Goal: Task Accomplishment & Management: Manage account settings

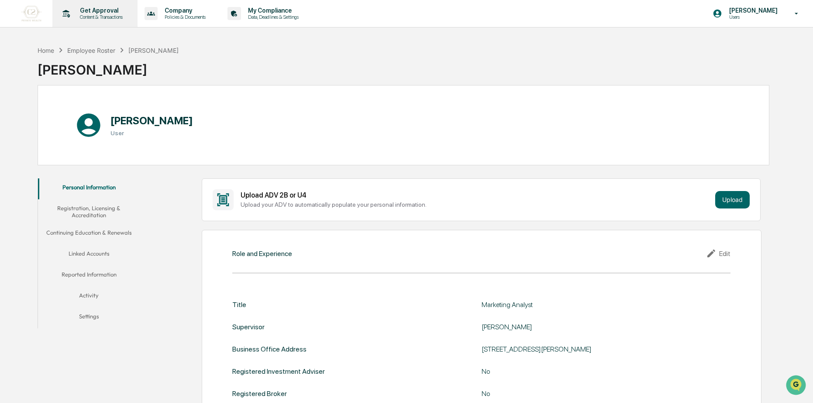
click at [118, 17] on p "Content & Transactions" at bounding box center [100, 17] width 54 height 6
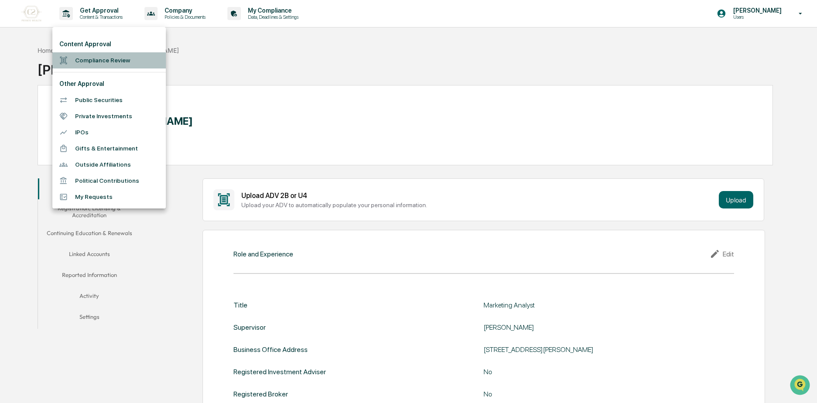
click at [114, 64] on li "Compliance Review" at bounding box center [109, 60] width 114 height 16
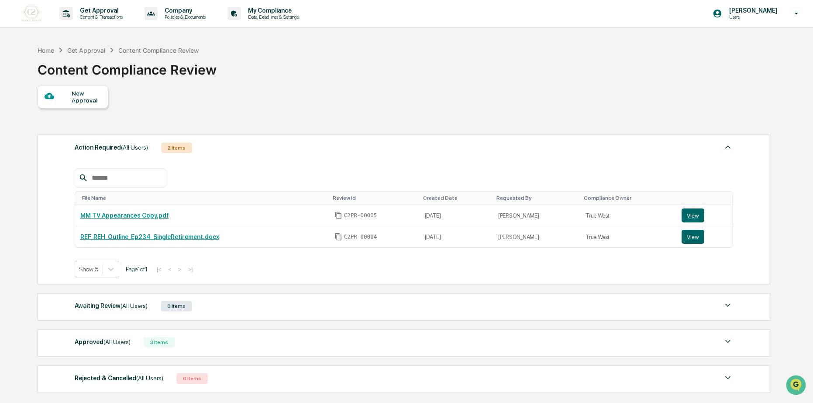
click at [393, 167] on div "File Name Review Id Created Date Requested By Compliance Owner MM TV Appearance…" at bounding box center [404, 216] width 659 height 122
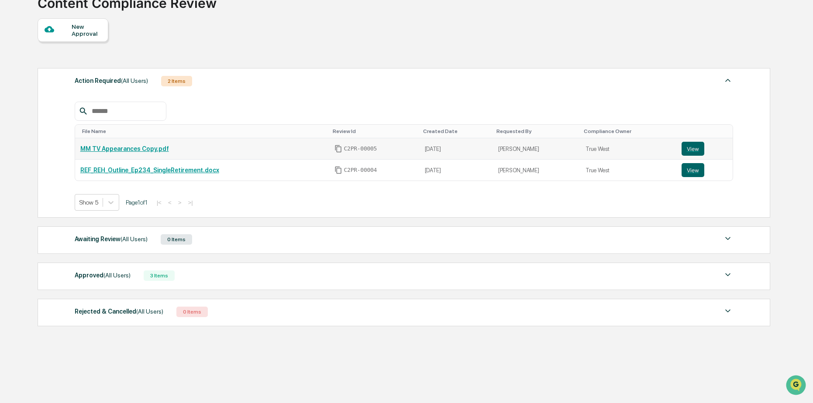
scroll to position [68, 0]
click at [127, 147] on link "MM TV Appearances Copy.pdf" at bounding box center [124, 148] width 89 height 7
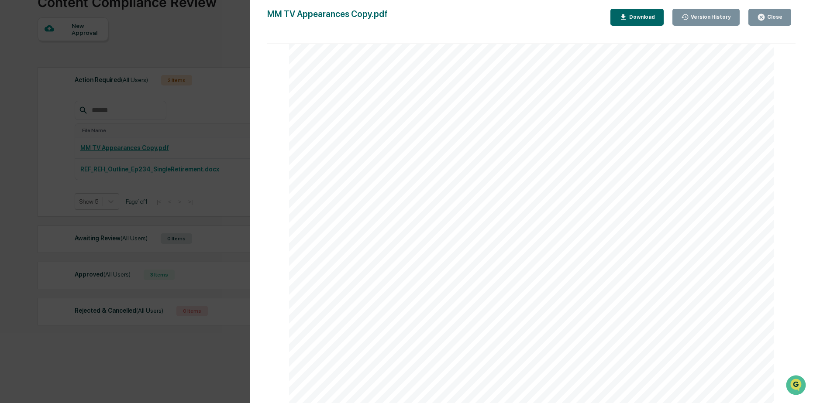
scroll to position [87, 0]
drag, startPoint x: 433, startPoint y: 317, endPoint x: 516, endPoint y: 319, distance: 83.0
click at [516, 319] on div "REF (Educational Non - Profit) Version: Divorce, especially later in life, can …" at bounding box center [531, 291] width 485 height 628
click at [224, 266] on div "Version History [DATE] 02:07 PM [PERSON_NAME] MM TV Appearances Copy.pdf Close …" at bounding box center [406, 201] width 813 height 403
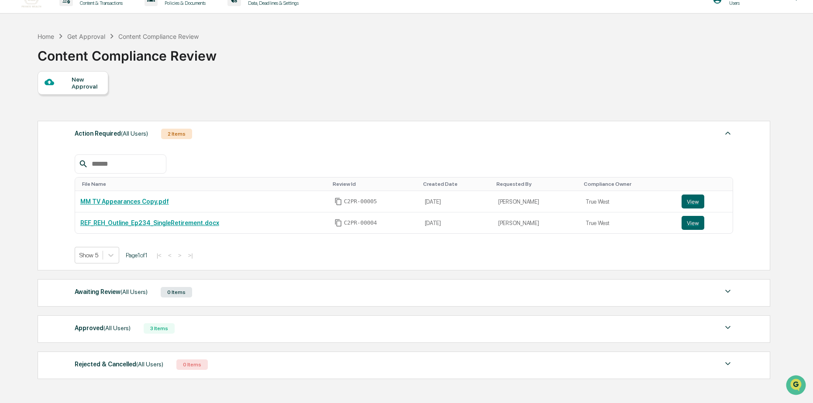
scroll to position [0, 0]
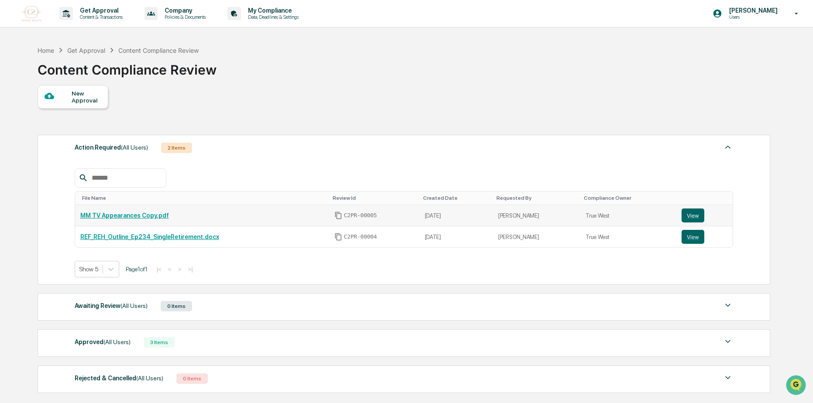
click at [140, 215] on link "MM TV Appearances Copy.pdf" at bounding box center [124, 215] width 89 height 7
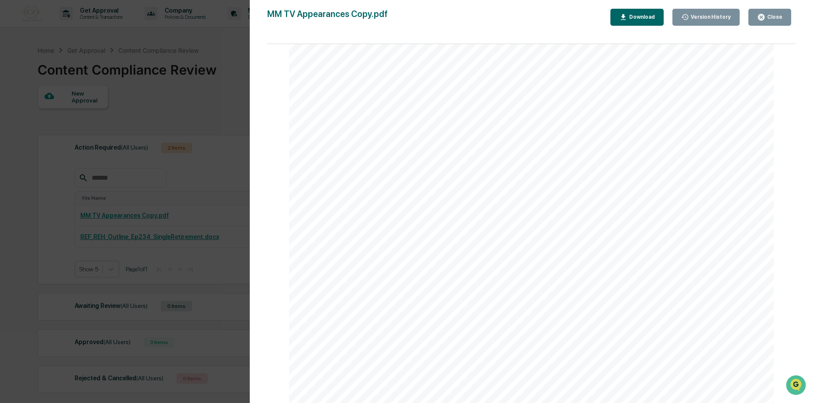
scroll to position [131, 0]
click at [137, 184] on div "Version History [DATE] 02:07 PM [PERSON_NAME] MM TV Appearances Copy.pdf Close …" at bounding box center [406, 201] width 813 height 403
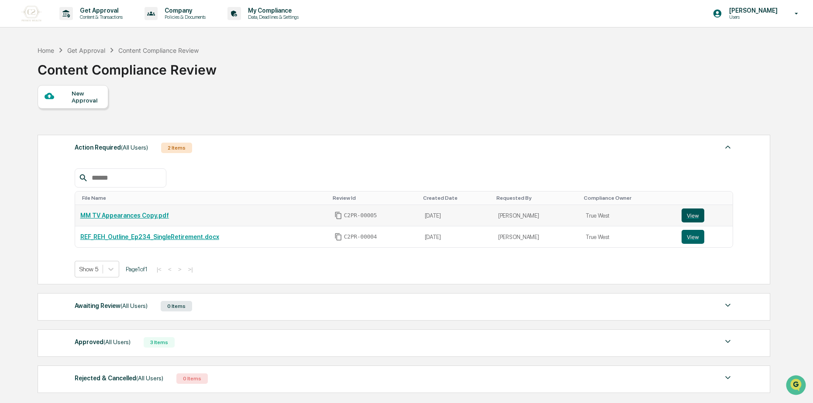
click at [687, 214] on button "View" at bounding box center [693, 216] width 23 height 14
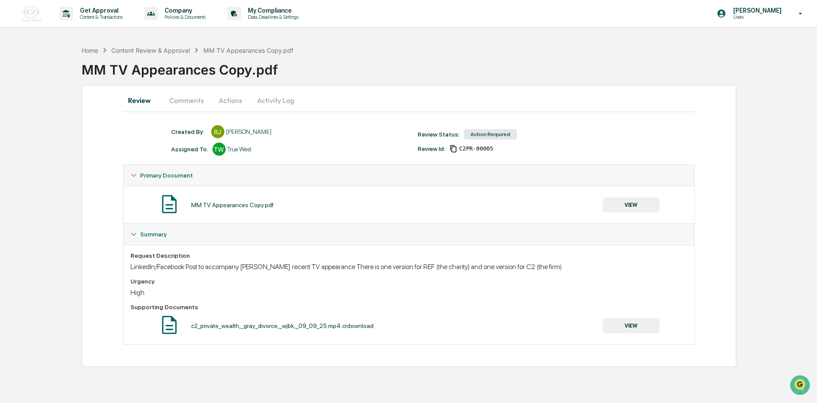
click at [187, 96] on button "Comments" at bounding box center [186, 100] width 48 height 21
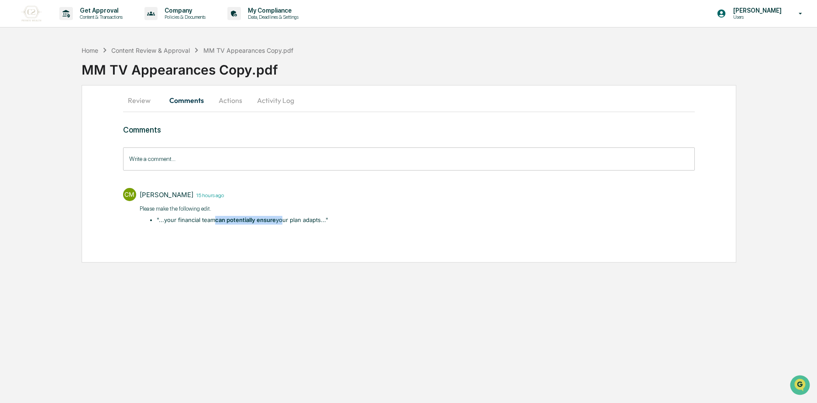
drag, startPoint x: 282, startPoint y: 217, endPoint x: 215, endPoint y: 217, distance: 67.3
click at [215, 217] on li "​"...your financial team can potentially ensure your plan adapts..."" at bounding box center [243, 220] width 172 height 9
drag, startPoint x: 215, startPoint y: 217, endPoint x: 183, endPoint y: 226, distance: 32.9
click at [183, 226] on div "Carliss Marshall 15 hours ago Please make the following edit. ​"...your financi…" at bounding box center [234, 207] width 189 height 39
drag, startPoint x: 217, startPoint y: 104, endPoint x: 221, endPoint y: 102, distance: 4.9
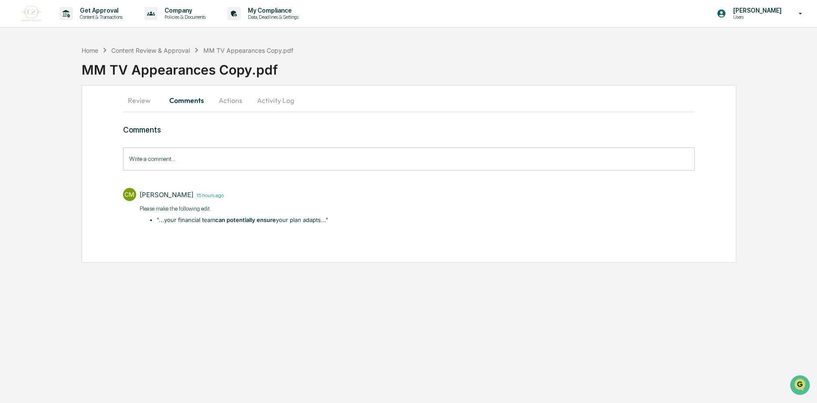
click at [217, 104] on button "Actions" at bounding box center [230, 100] width 39 height 21
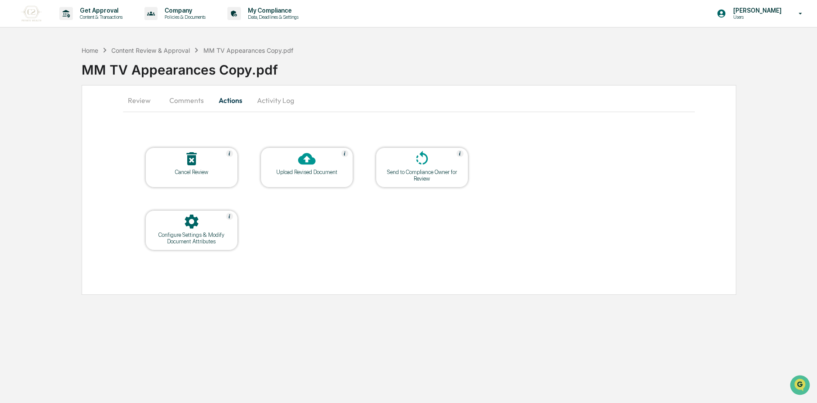
click at [305, 163] on icon at bounding box center [306, 159] width 17 height 12
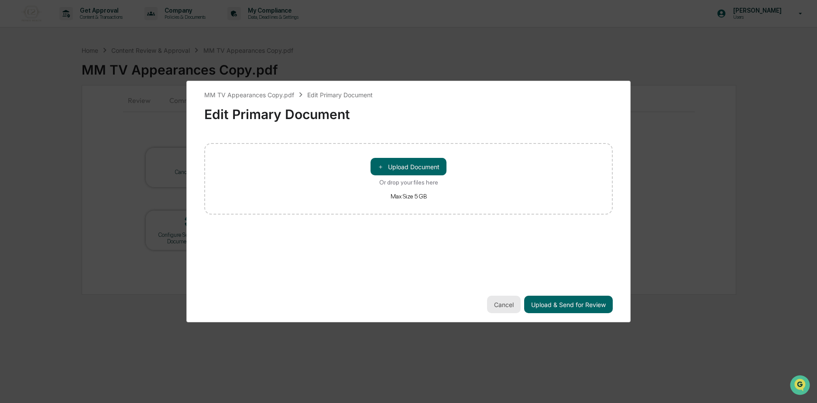
click at [511, 302] on button "Cancel" at bounding box center [504, 304] width 34 height 17
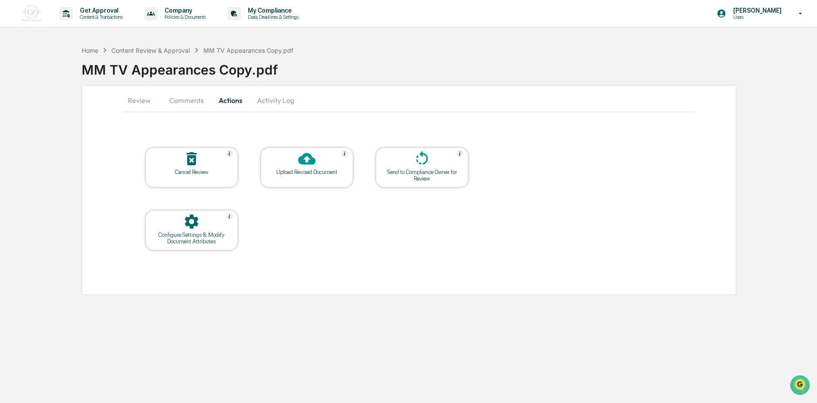
click at [152, 97] on button "Review" at bounding box center [142, 100] width 39 height 21
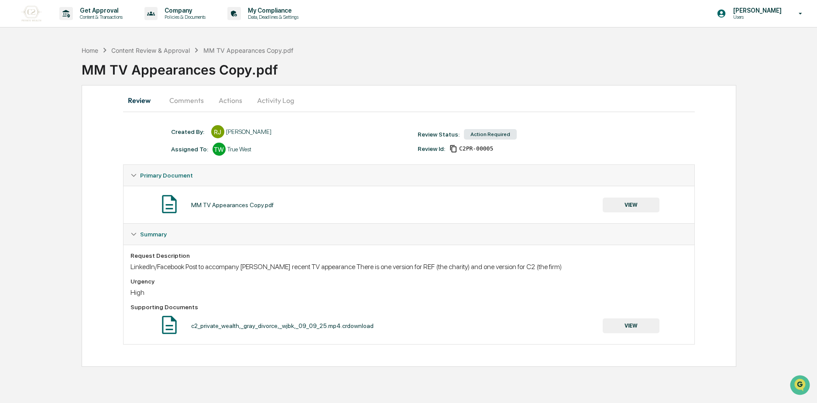
click at [231, 97] on button "Actions" at bounding box center [230, 100] width 39 height 21
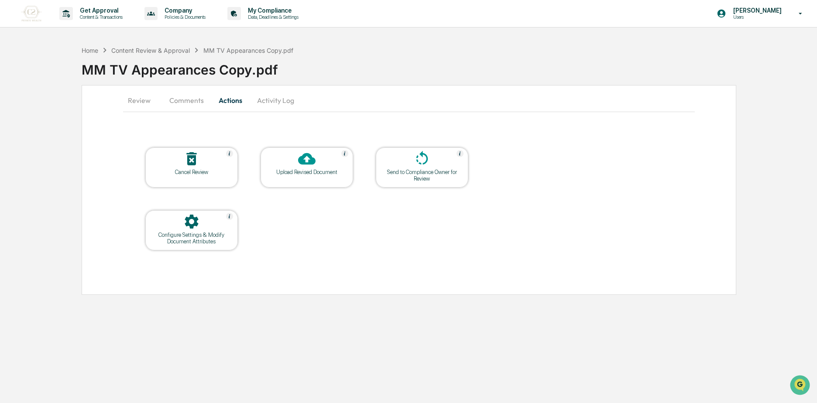
click at [288, 164] on div at bounding box center [306, 159] width 87 height 19
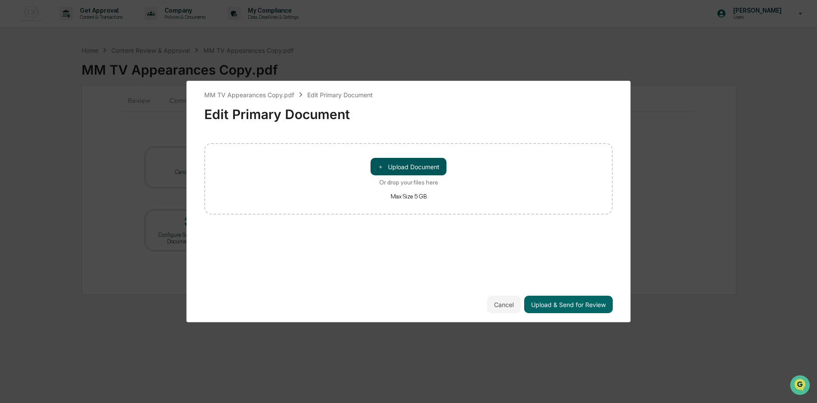
click at [418, 158] on button "＋ Upload Document" at bounding box center [409, 166] width 76 height 17
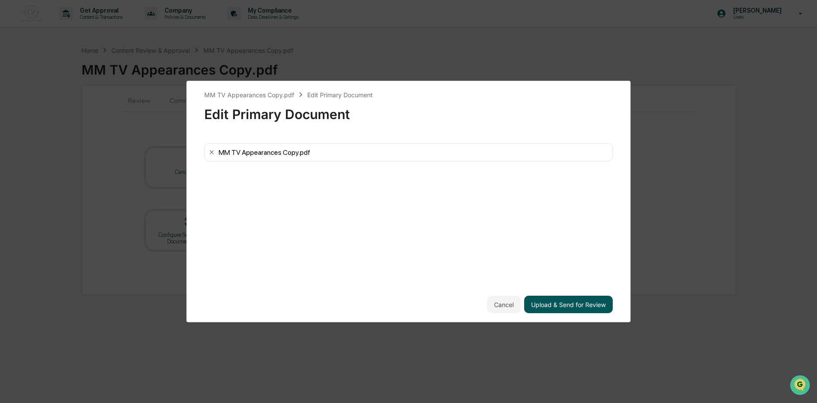
click at [597, 299] on button "Upload & Send for Review" at bounding box center [568, 304] width 89 height 17
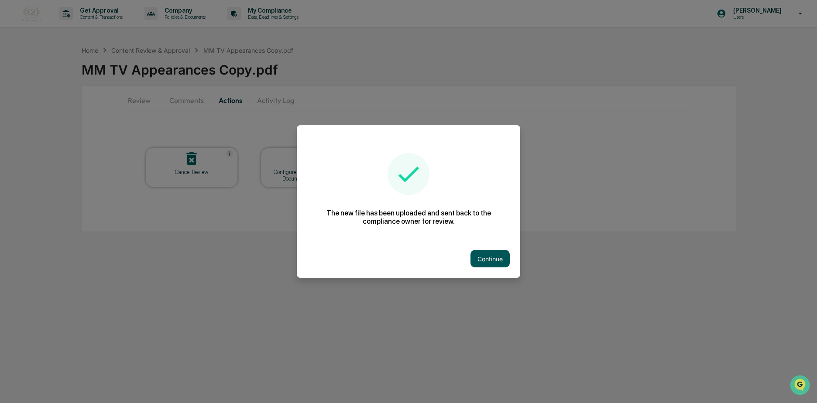
click at [491, 266] on button "Continue" at bounding box center [490, 258] width 39 height 17
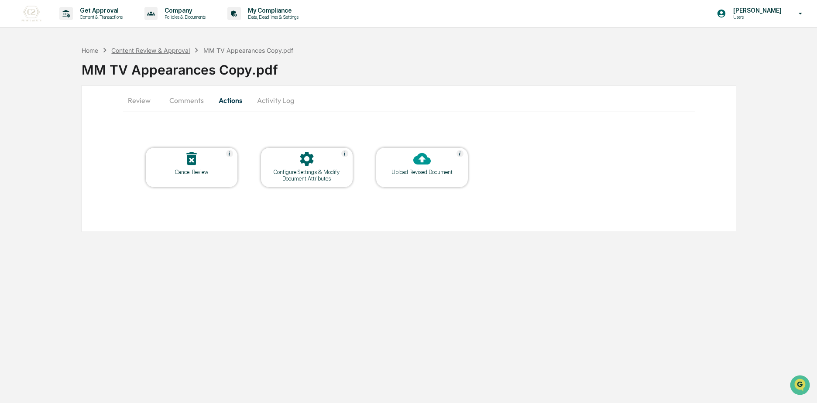
click at [131, 47] on div "Content Review & Approval" at bounding box center [150, 50] width 79 height 7
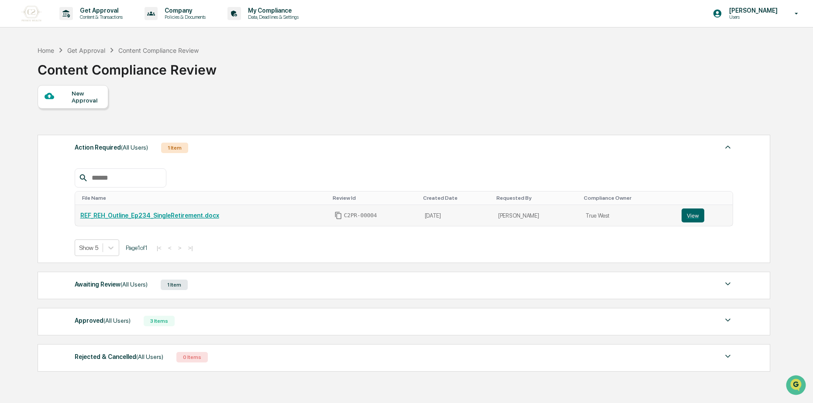
click at [190, 215] on link "REF_REH_Outline_Ep234_SingleRetirement.docx" at bounding box center [149, 215] width 139 height 7
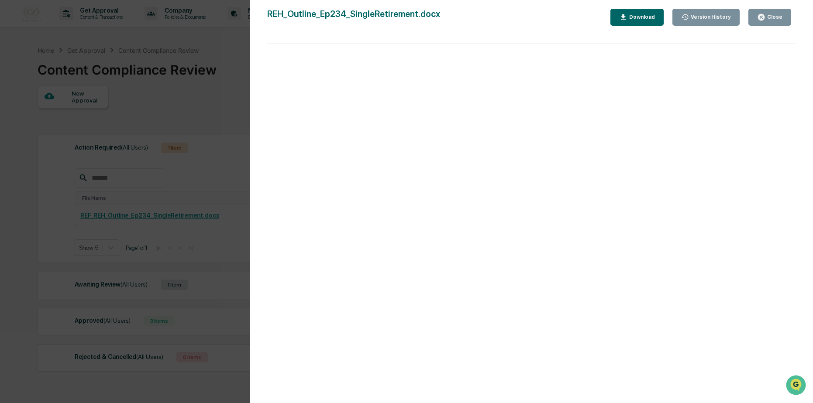
click at [196, 87] on div "Version History 09/23/2025, 08:01 PM Reagan Jones REH_Outline_Ep234_SingleRetir…" at bounding box center [406, 201] width 813 height 403
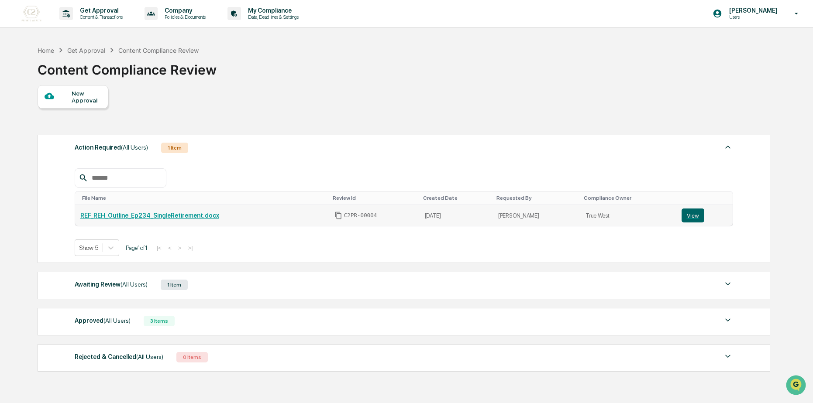
click at [158, 217] on link "REF_REH_Outline_Ep234_SingleRetirement.docx" at bounding box center [149, 215] width 139 height 7
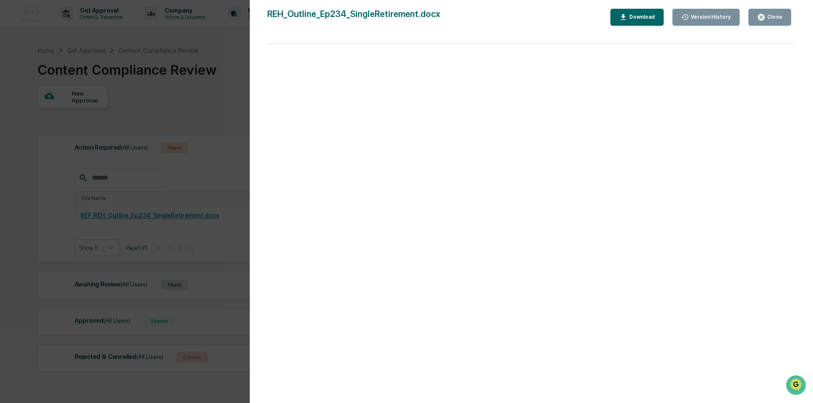
click at [173, 251] on div "Version History 09/23/2025, 08:01 PM Reagan Jones REH_Outline_Ep234_SingleRetir…" at bounding box center [406, 201] width 813 height 403
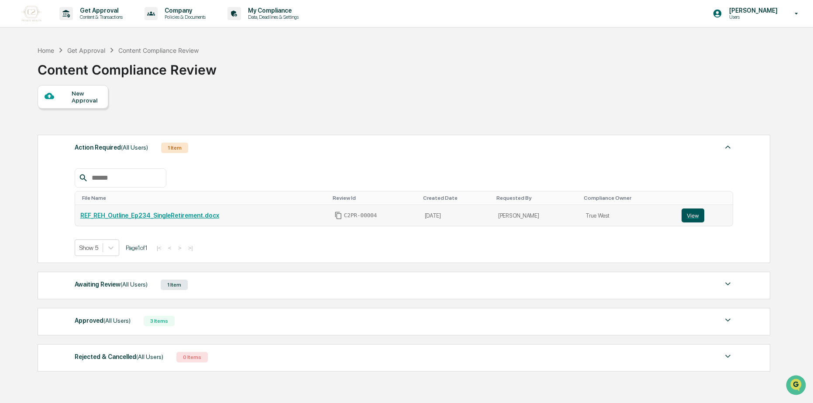
click at [686, 214] on button "View" at bounding box center [693, 216] width 23 height 14
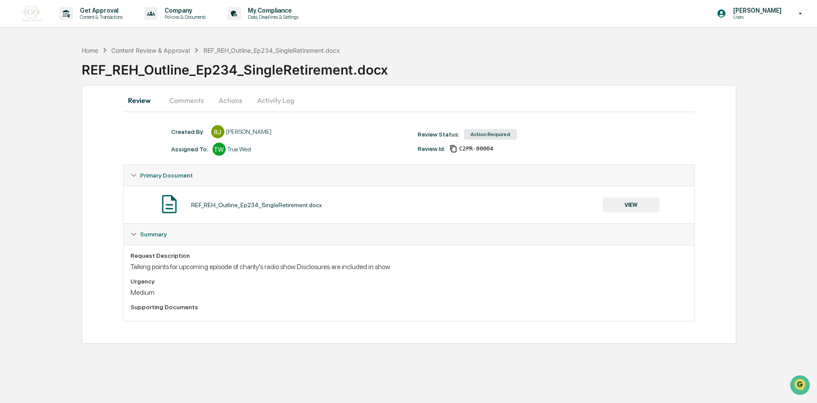
click at [190, 107] on button "Comments" at bounding box center [186, 100] width 48 height 21
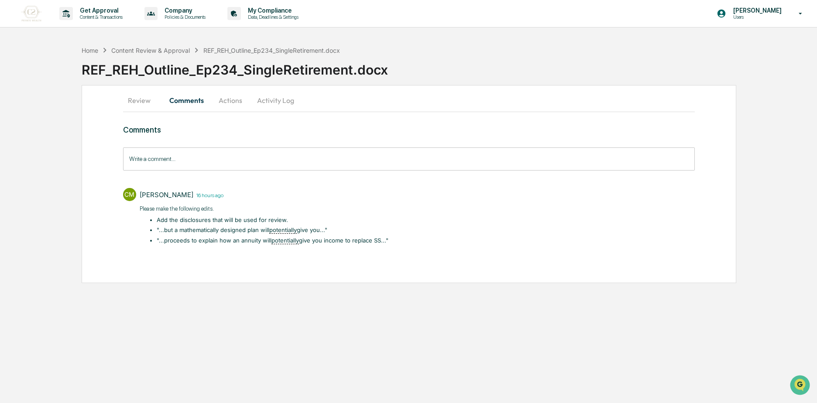
click at [138, 97] on button "Review" at bounding box center [142, 100] width 39 height 21
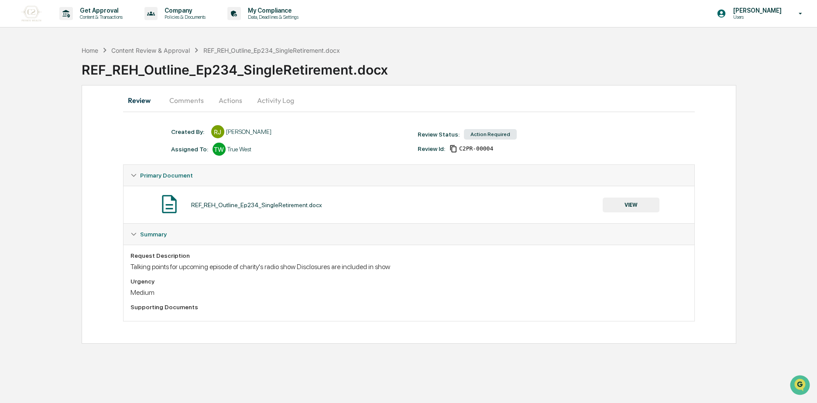
click at [180, 95] on button "Comments" at bounding box center [186, 100] width 48 height 21
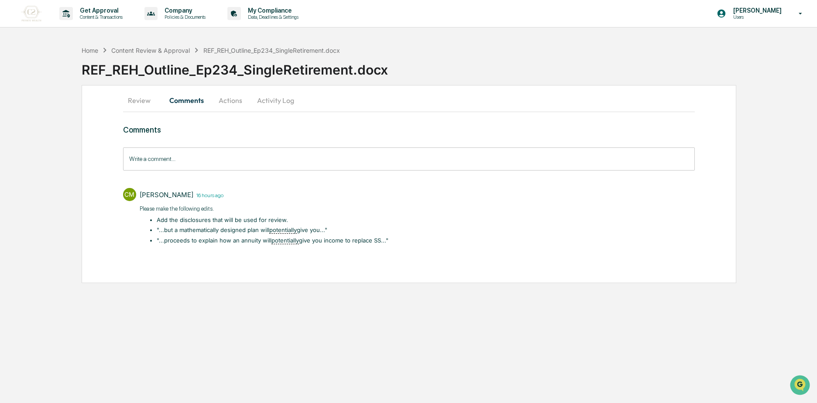
click at [228, 103] on button "Actions" at bounding box center [230, 100] width 39 height 21
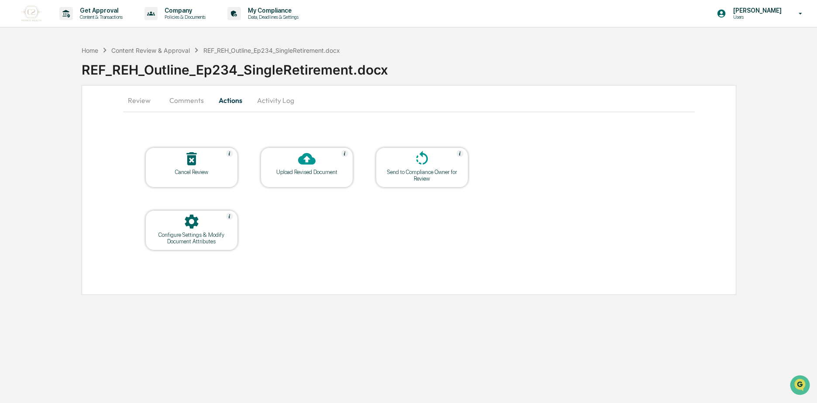
click at [150, 101] on button "Review" at bounding box center [142, 100] width 39 height 21
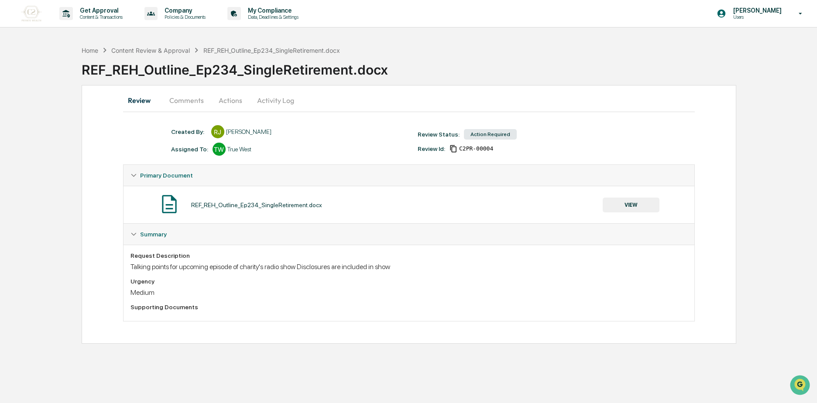
click at [228, 103] on button "Actions" at bounding box center [230, 100] width 39 height 21
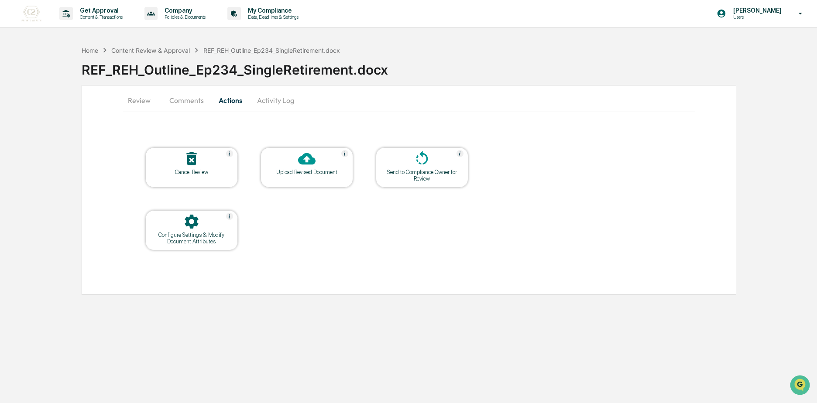
click at [184, 229] on icon at bounding box center [191, 221] width 17 height 17
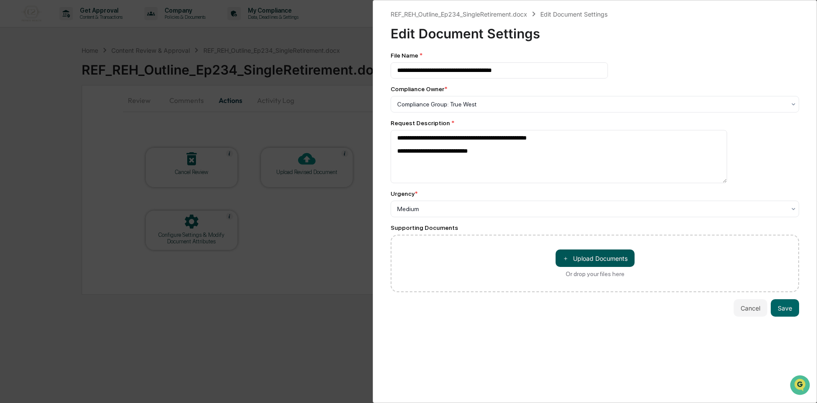
click at [583, 255] on button "＋ Upload Documents" at bounding box center [595, 258] width 79 height 17
click at [614, 259] on button "＋ Upload Documents" at bounding box center [595, 258] width 79 height 17
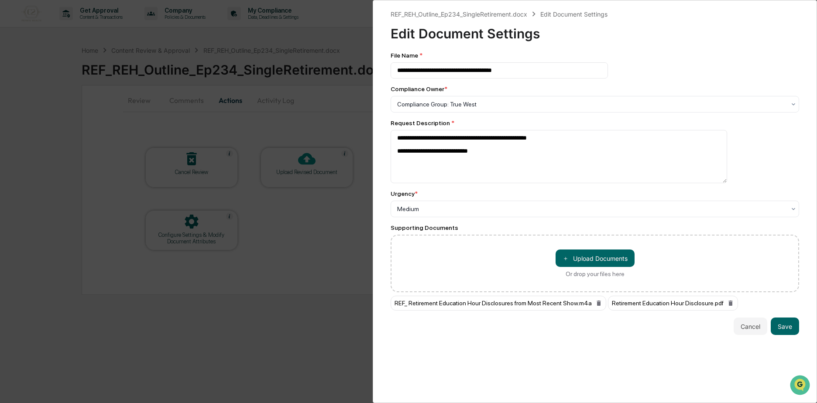
click at [796, 327] on div "**********" at bounding box center [595, 201] width 445 height 403
click at [784, 331] on button "Save" at bounding box center [785, 326] width 28 height 17
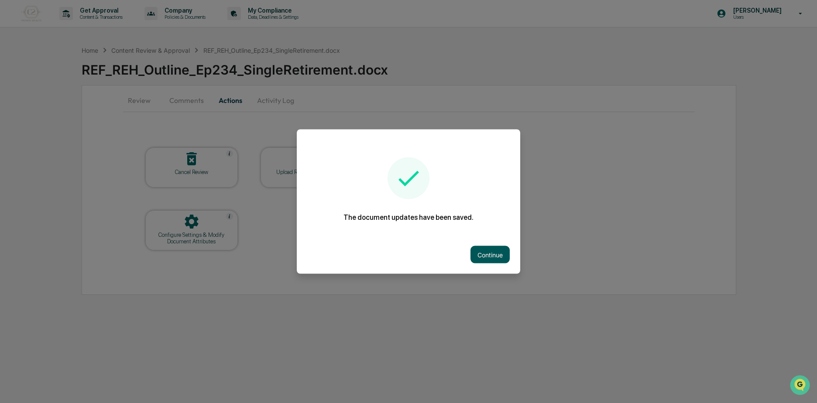
click at [486, 263] on button "Continue" at bounding box center [490, 254] width 39 height 17
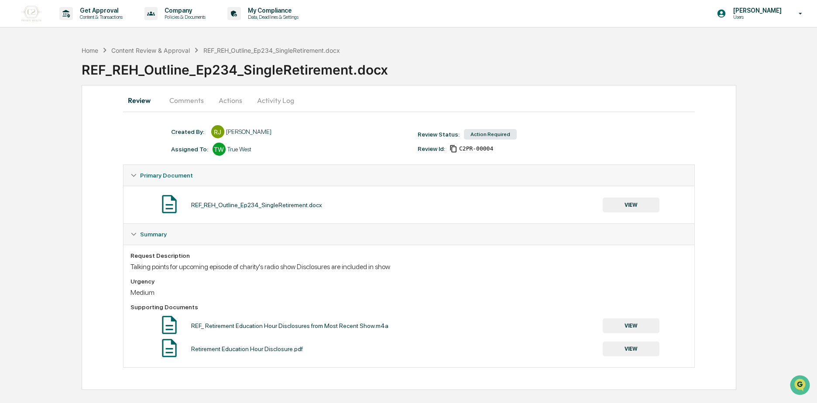
click at [195, 101] on button "Comments" at bounding box center [186, 100] width 48 height 21
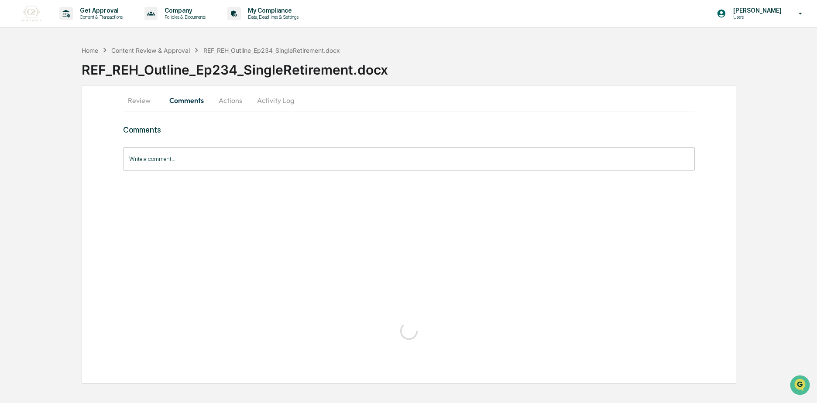
click at [230, 106] on button "Actions" at bounding box center [230, 100] width 39 height 21
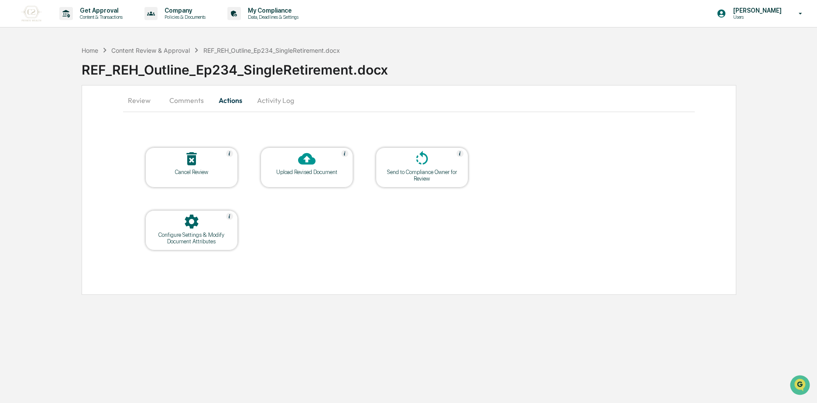
click at [292, 164] on div at bounding box center [306, 159] width 87 height 19
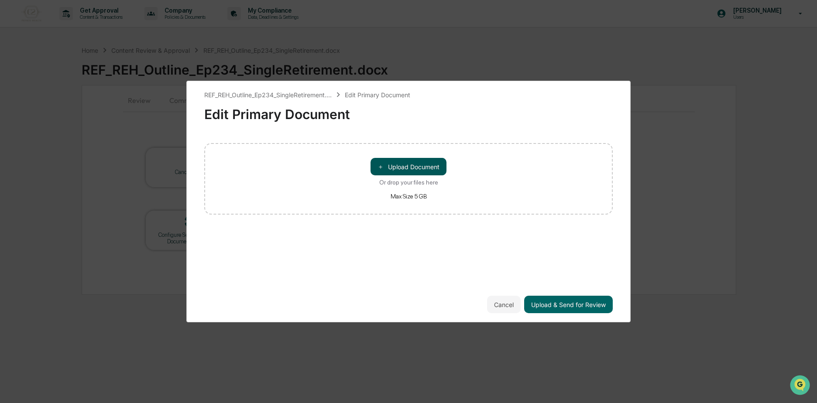
click at [418, 163] on button "＋ Upload Document" at bounding box center [409, 166] width 76 height 17
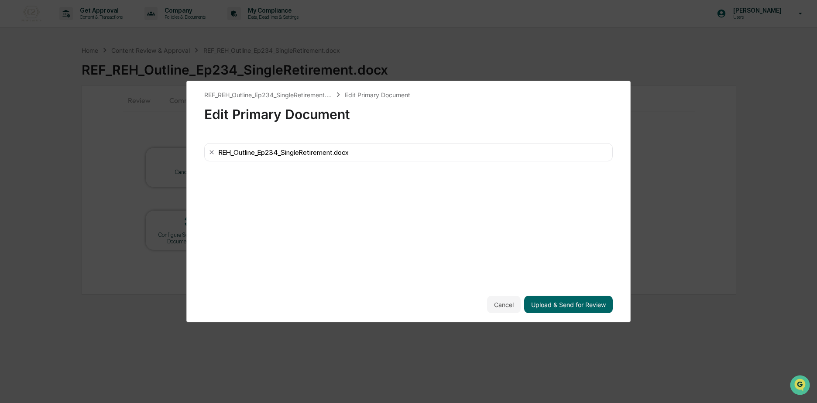
click at [221, 155] on div "REH_Outline_Ep234_SingleRetirement.docx" at bounding box center [284, 152] width 130 height 8
click at [218, 153] on div "REH_Outline_Ep234_SingleRetirement.docx" at bounding box center [408, 152] width 409 height 18
click at [220, 151] on div "REH_Outline_Ep234_SingleRetirement.docx" at bounding box center [284, 152] width 130 height 8
click at [581, 306] on button "Upload & Send for Review" at bounding box center [568, 304] width 89 height 17
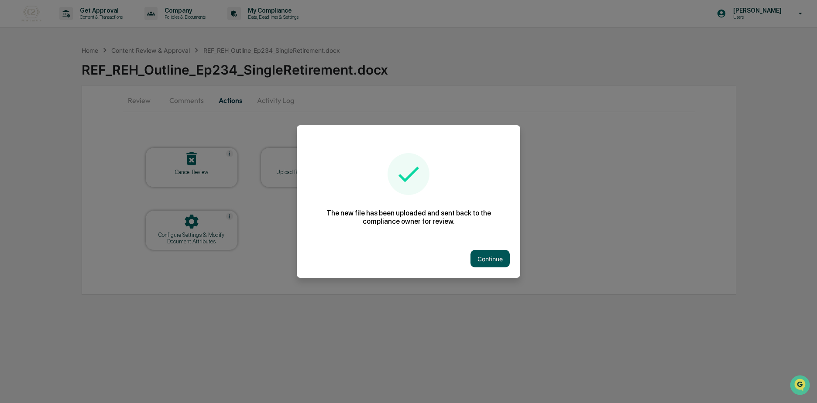
click at [503, 259] on button "Continue" at bounding box center [490, 258] width 39 height 17
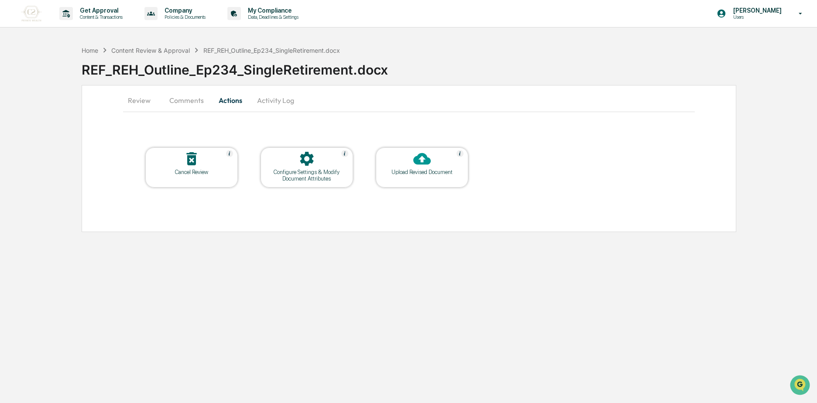
click at [193, 103] on button "Comments" at bounding box center [186, 100] width 48 height 21
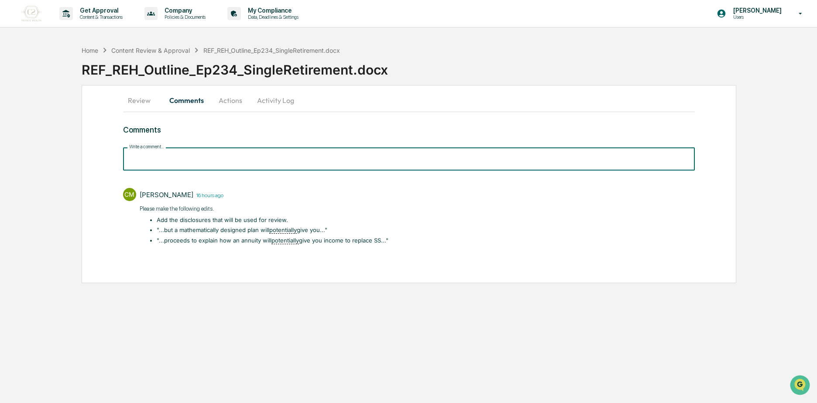
click at [208, 155] on input "Write a comment..." at bounding box center [409, 159] width 572 height 23
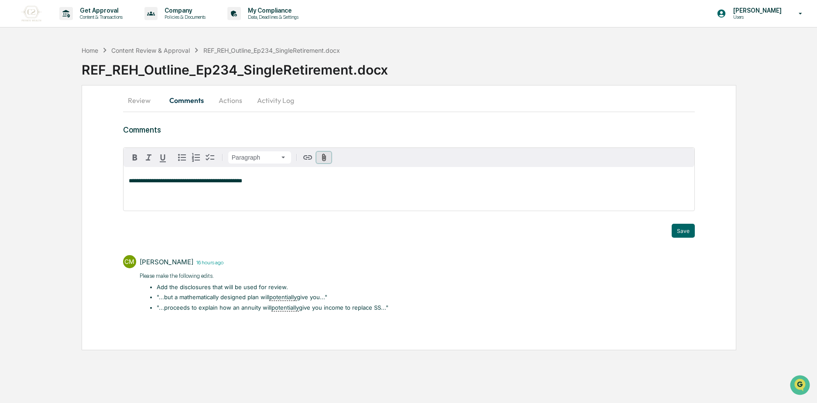
click at [324, 157] on icon "button" at bounding box center [324, 158] width 8 height 8
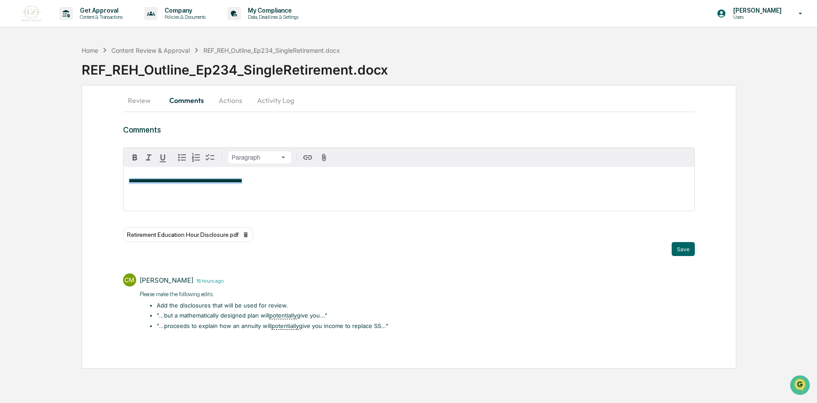
drag, startPoint x: 255, startPoint y: 186, endPoint x: 110, endPoint y: 176, distance: 145.3
click at [110, 176] on div "**********" at bounding box center [409, 227] width 655 height 284
click at [321, 157] on icon "button" at bounding box center [324, 158] width 8 height 8
click at [202, 175] on div "**********" at bounding box center [409, 189] width 571 height 44
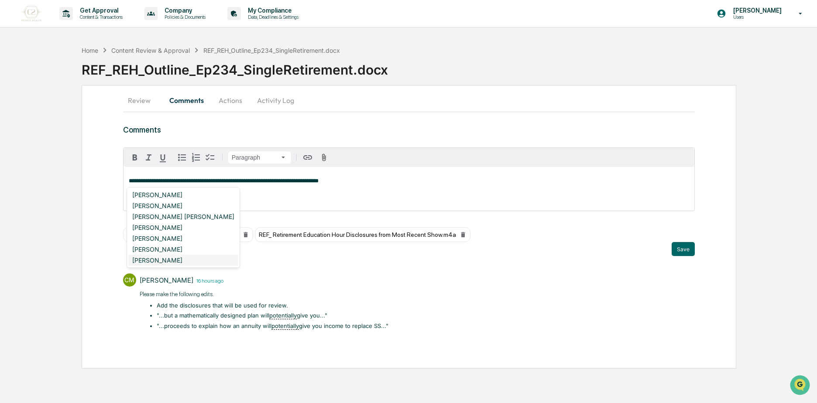
click at [162, 260] on div "[PERSON_NAME]" at bounding box center [183, 260] width 109 height 11
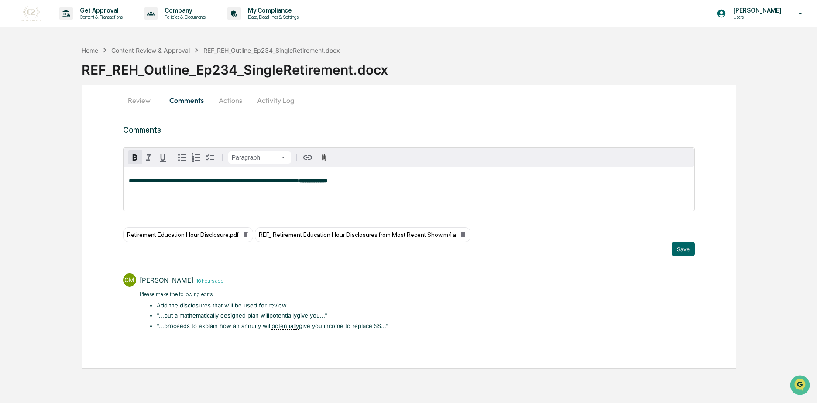
click at [348, 184] on p "**********" at bounding box center [409, 181] width 561 height 6
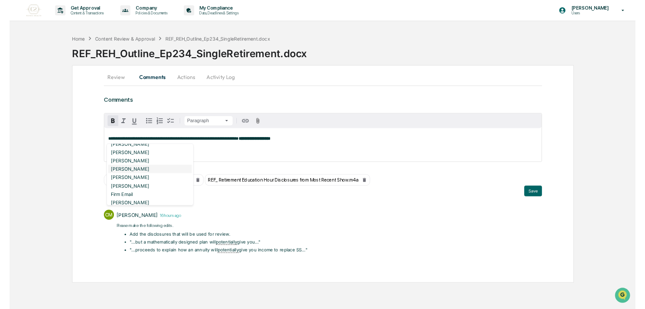
scroll to position [393, 0]
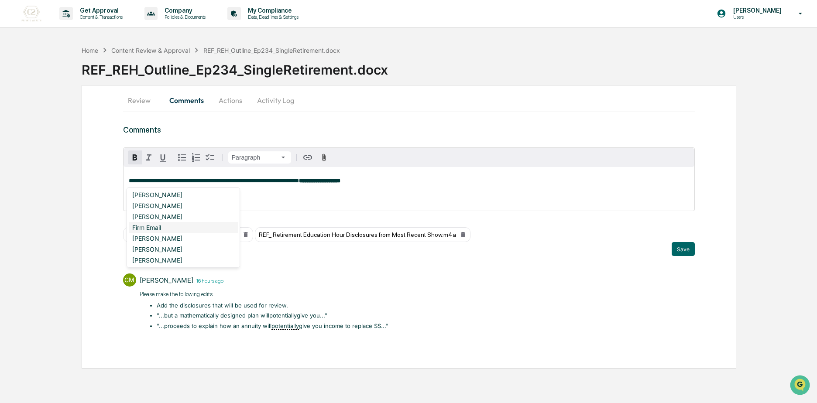
click at [172, 228] on div "Firm Email" at bounding box center [183, 227] width 109 height 11
click at [395, 177] on div "**********" at bounding box center [409, 189] width 571 height 44
drag, startPoint x: 390, startPoint y: 180, endPoint x: 338, endPoint y: 186, distance: 52.3
click at [338, 186] on div "**********" at bounding box center [409, 189] width 571 height 44
click at [164, 195] on div "[PERSON_NAME]" at bounding box center [157, 195] width 57 height 11
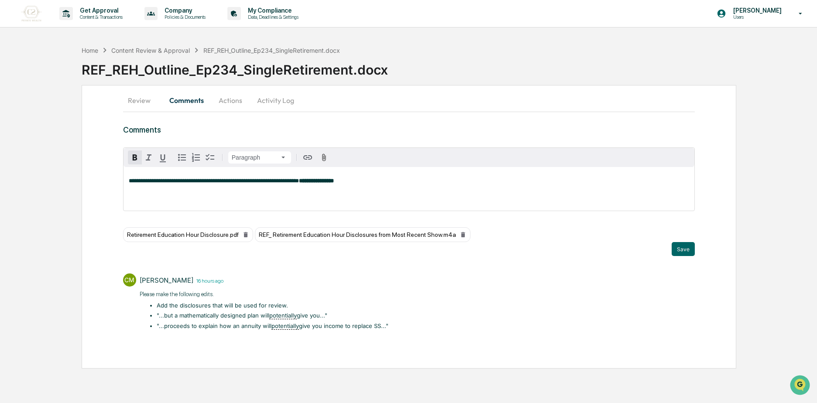
click at [315, 181] on strong "**********" at bounding box center [316, 181] width 35 height 6
click at [349, 182] on p "**********" at bounding box center [409, 181] width 561 height 6
click at [443, 193] on div "**********" at bounding box center [409, 189] width 571 height 44
click at [280, 183] on span "**********" at bounding box center [214, 181] width 170 height 6
click at [300, 192] on div "**********" at bounding box center [409, 189] width 571 height 44
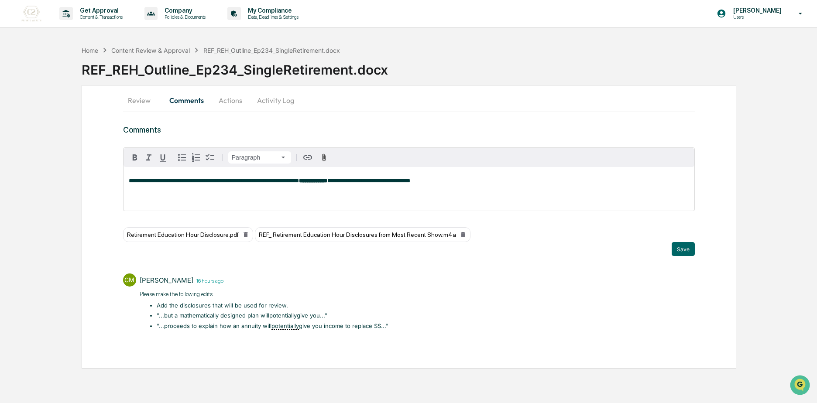
click at [280, 177] on div "**********" at bounding box center [409, 189] width 571 height 44
drag, startPoint x: 435, startPoint y: 184, endPoint x: 278, endPoint y: 182, distance: 156.8
click at [278, 182] on p "**********" at bounding box center [409, 181] width 561 height 6
click at [691, 245] on button "Save" at bounding box center [683, 249] width 23 height 14
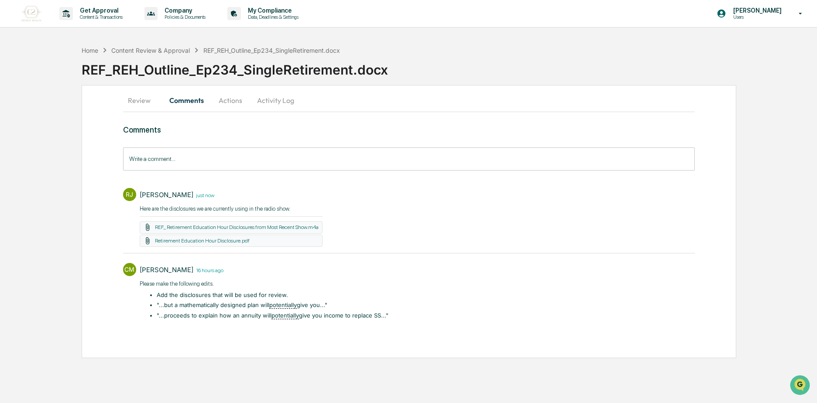
click at [155, 45] on div "Home Content Review & Approval REF_REH_Outline_Ep234_SingleRetirement.docx" at bounding box center [211, 50] width 259 height 10
click at [155, 51] on div "Content Review & Approval" at bounding box center [150, 50] width 79 height 7
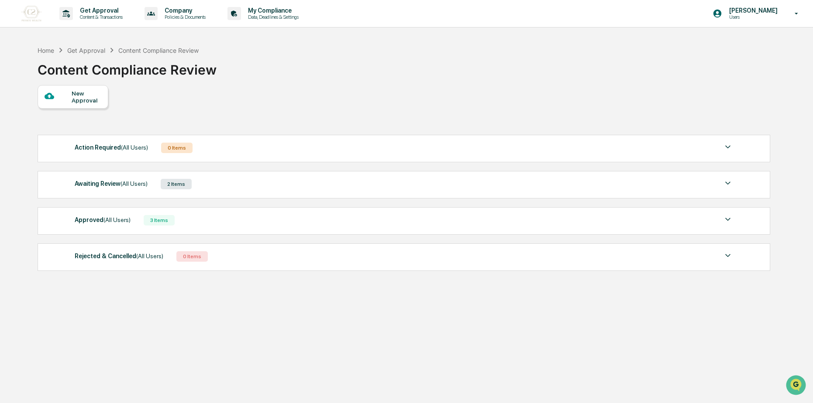
click at [127, 185] on span "(All Users)" at bounding box center [134, 183] width 27 height 7
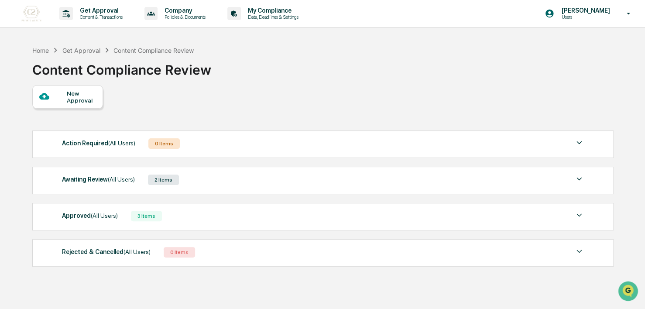
click at [441, 46] on div "Home Get Approval Content Compliance Review Content Compliance Review" at bounding box center [322, 63] width 581 height 44
click at [108, 179] on span "(All Users)" at bounding box center [121, 179] width 27 height 7
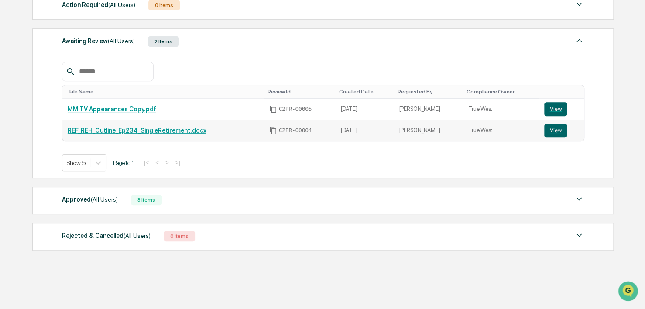
scroll to position [143, 0]
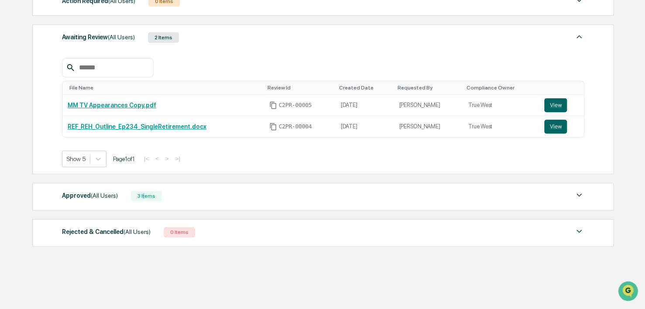
click at [142, 198] on div "3 Items" at bounding box center [146, 196] width 31 height 10
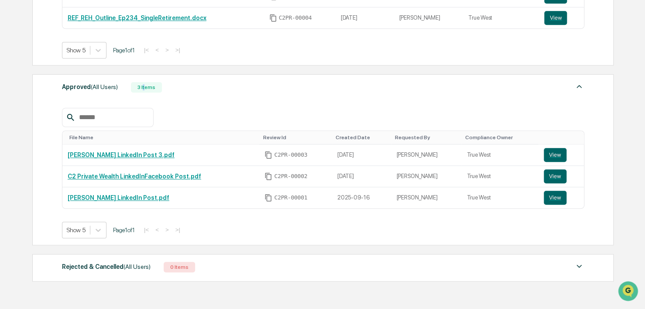
scroll to position [274, 0]
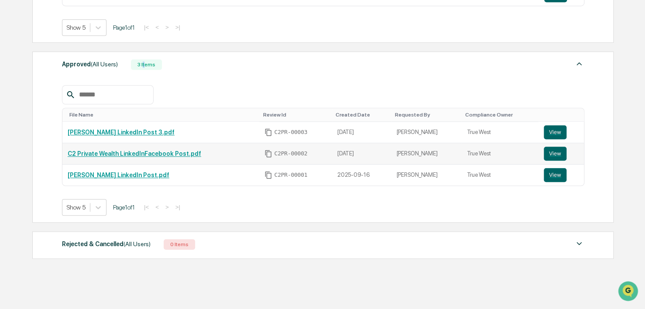
click at [162, 155] on link "C2 Private Wealth LinkedInFacebook Post.pdf" at bounding box center [135, 153] width 134 height 7
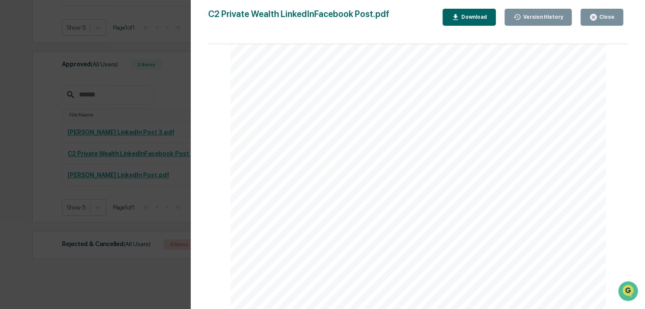
scroll to position [44, 0]
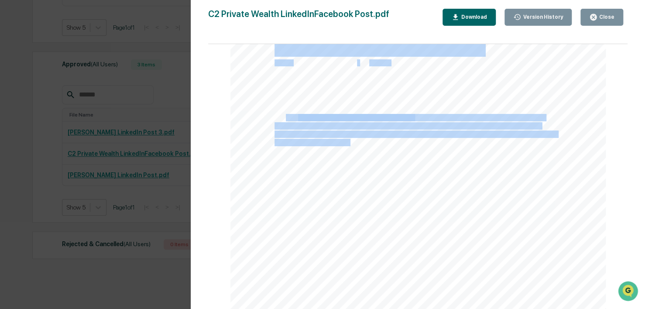
drag, startPoint x: 366, startPoint y: 142, endPoint x: 279, endPoint y: 117, distance: 90.0
click at [279, 117] on div "[Insert photo of new sign on corporate office] We’re proud to unveil our update…" at bounding box center [419, 264] width 376 height 487
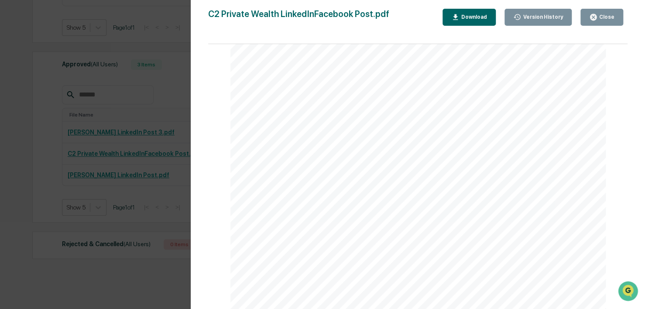
click at [125, 126] on div "Version History [DATE] 08:40 PM [PERSON_NAME] [DATE] 02:07 PM [PERSON_NAME] [DA…" at bounding box center [322, 154] width 645 height 309
click at [127, 124] on div "Version History [DATE] 08:40 PM [PERSON_NAME] [DATE] 02:07 PM [PERSON_NAME] [DA…" at bounding box center [322, 154] width 645 height 309
